Goal: Information Seeking & Learning: Learn about a topic

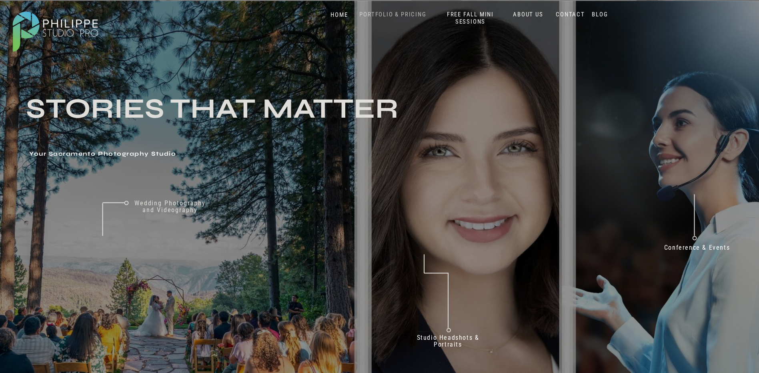
click at [393, 12] on nav "PORTFOLIO & PRICING" at bounding box center [392, 15] width 73 height 8
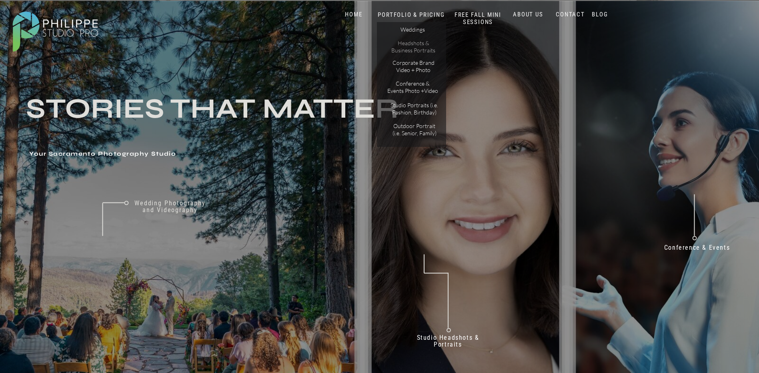
click at [419, 43] on p "Headshots & Business Portraits" at bounding box center [413, 47] width 45 height 14
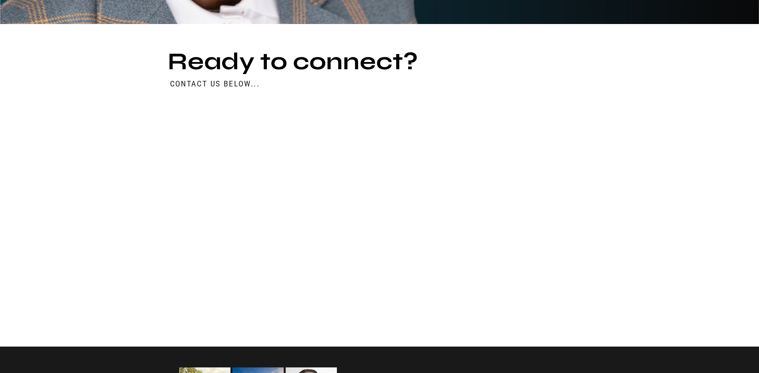
scroll to position [3532, 0]
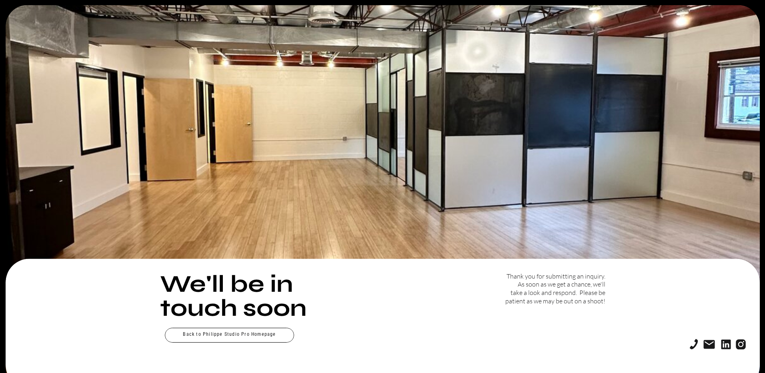
drag, startPoint x: 764, startPoint y: 230, endPoint x: 712, endPoint y: 300, distance: 87.2
click at [764, 300] on html "We'll be in touch soon Thank you for submitting an inquiry. As soon as we get a…" at bounding box center [382, 186] width 765 height 373
click at [270, 336] on div at bounding box center [229, 334] width 129 height 15
